Goal: Transaction & Acquisition: Purchase product/service

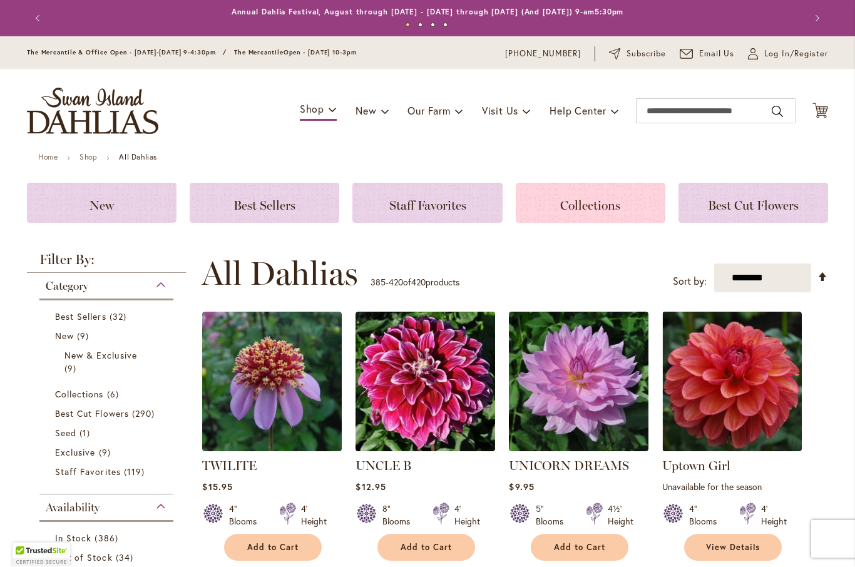
click at [602, 200] on span "Collections" at bounding box center [590, 205] width 60 height 15
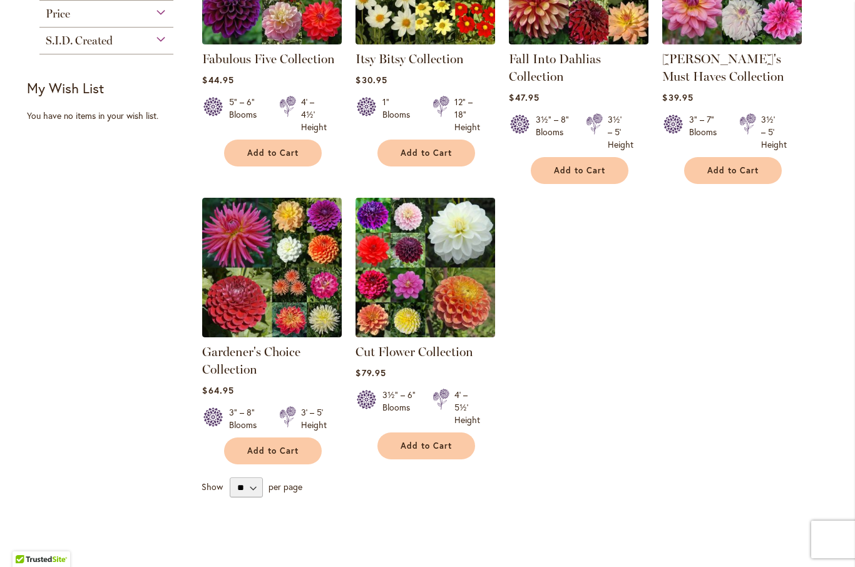
scroll to position [338, 0]
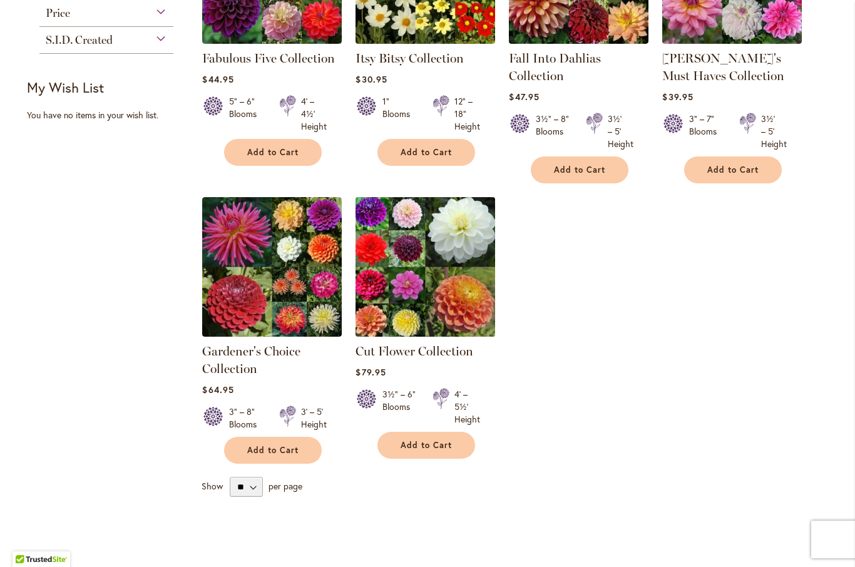
click at [467, 271] on img at bounding box center [425, 266] width 146 height 146
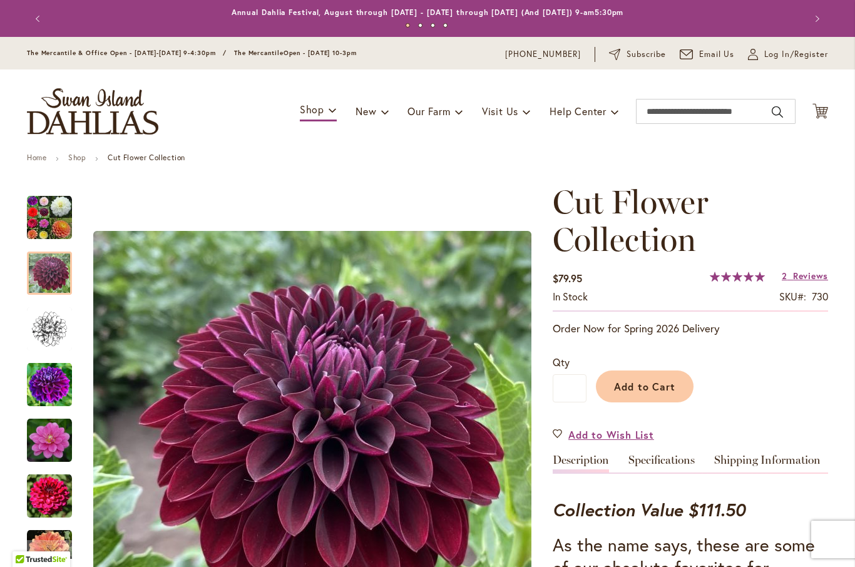
click at [49, 270] on img "Cut Flower Collection" at bounding box center [49, 273] width 45 height 45
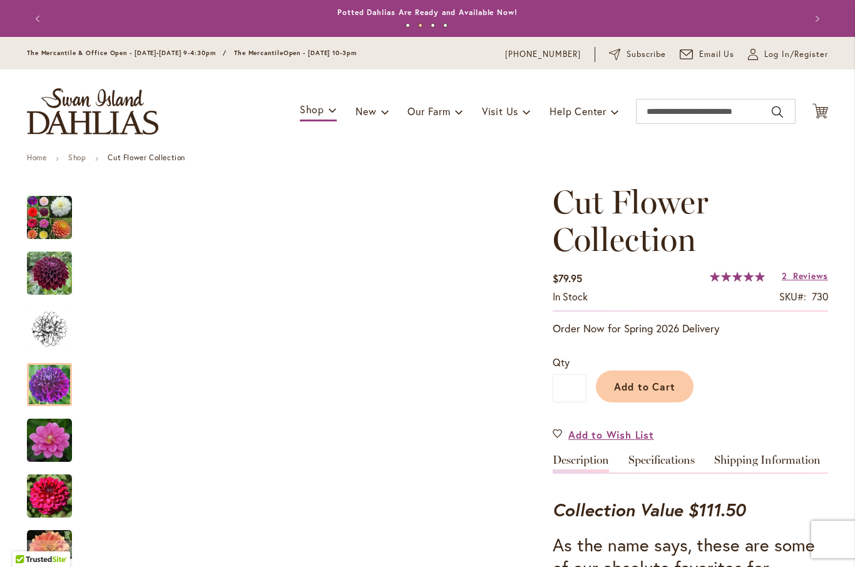
click at [56, 388] on img "Cut Flower Collection" at bounding box center [49, 384] width 45 height 45
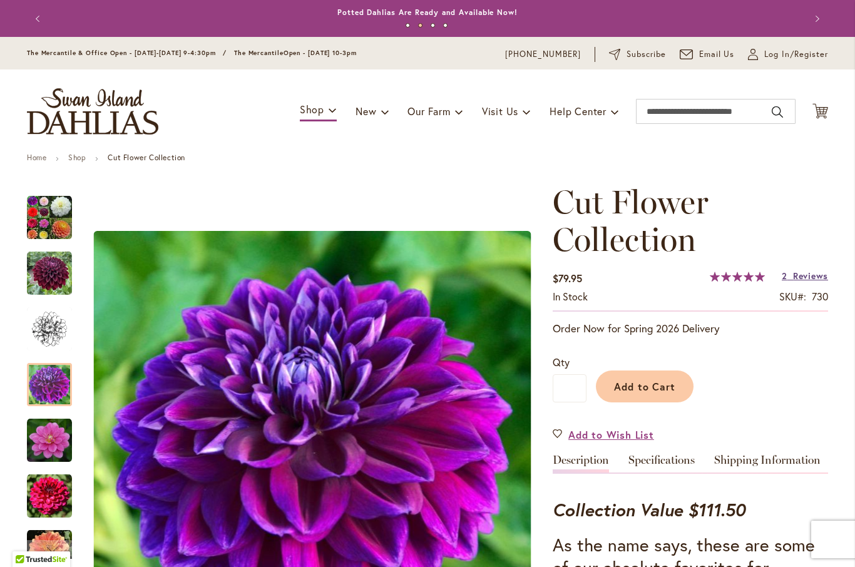
click at [800, 275] on span "Reviews" at bounding box center [810, 276] width 35 height 12
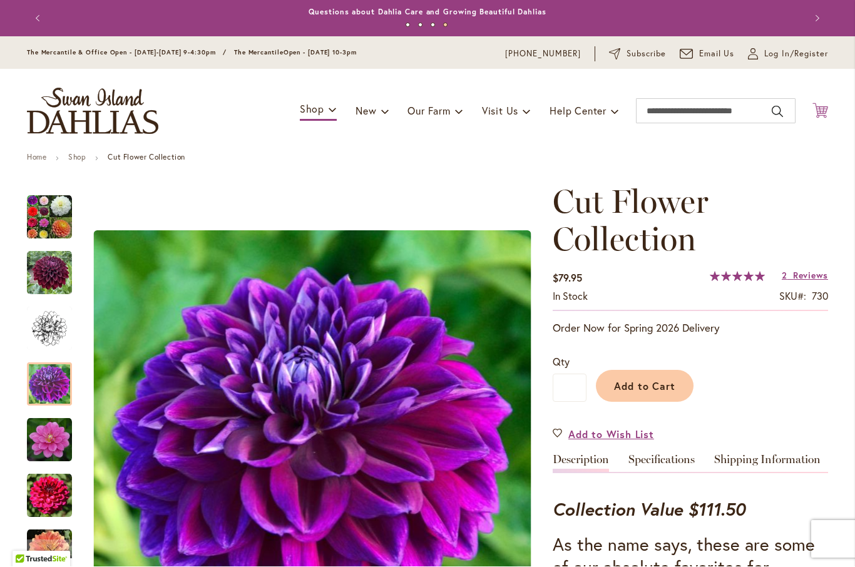
click at [822, 111] on icon "Cart .cls-1 { fill: #231f20; }" at bounding box center [820, 111] width 16 height 16
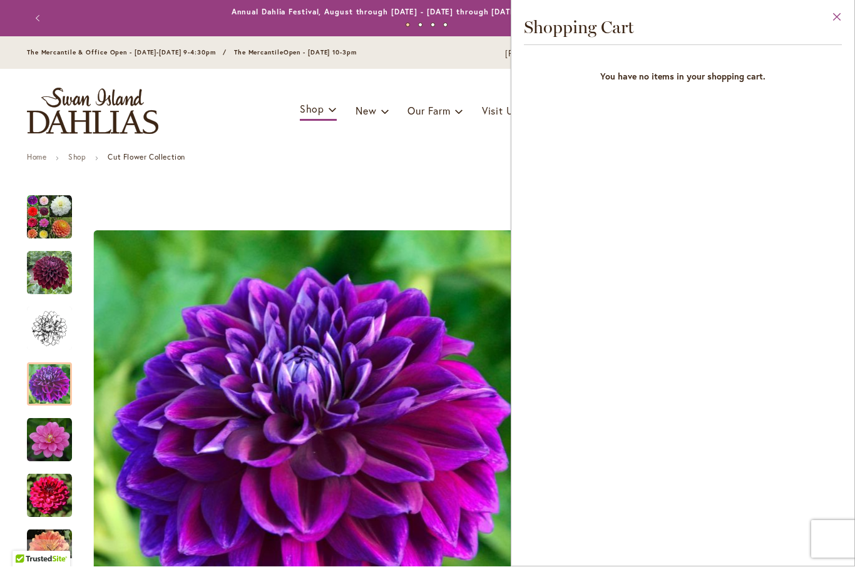
click at [831, 22] on button "Close" at bounding box center [837, 20] width 34 height 39
